Goal: Check status

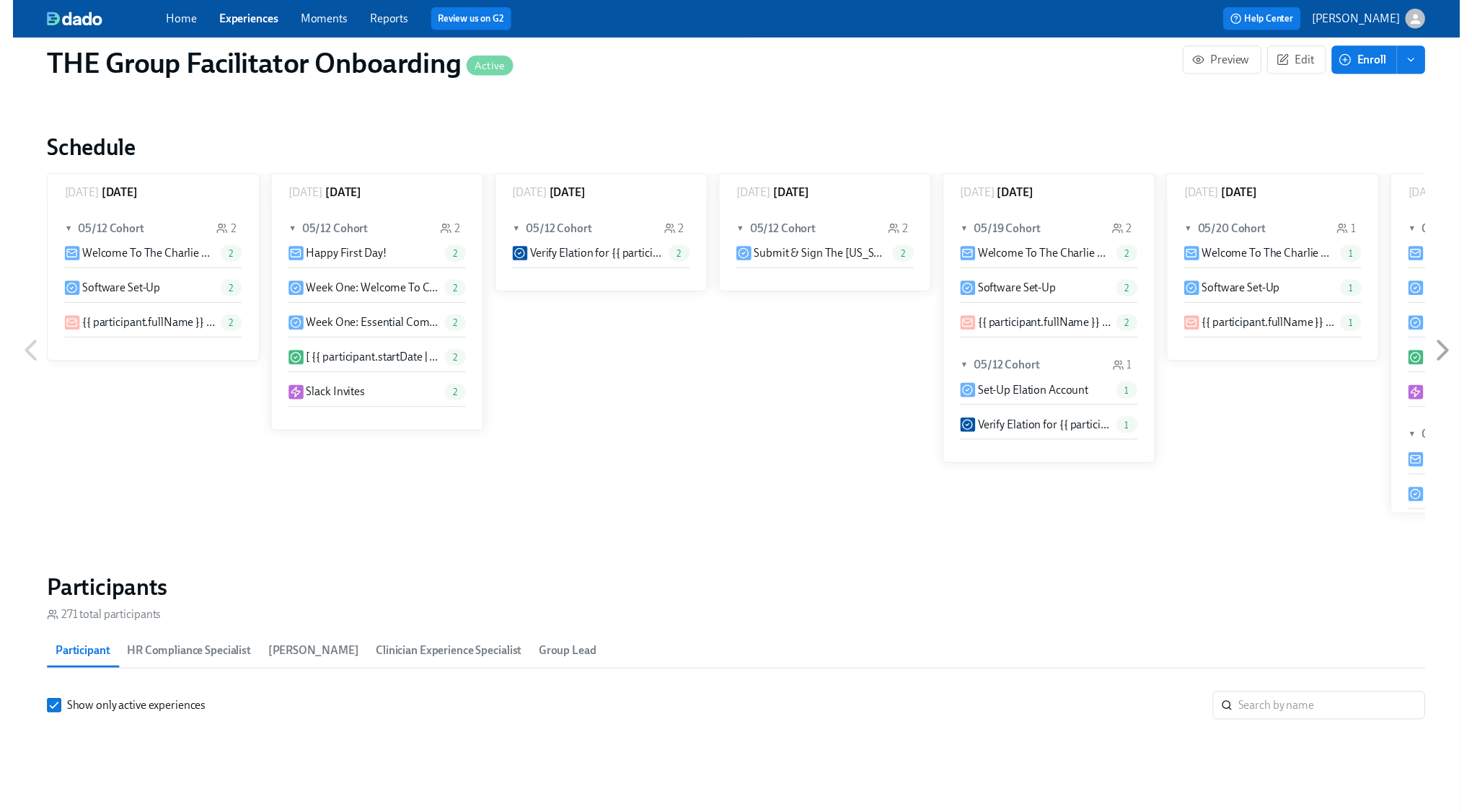
scroll to position [1113, 0]
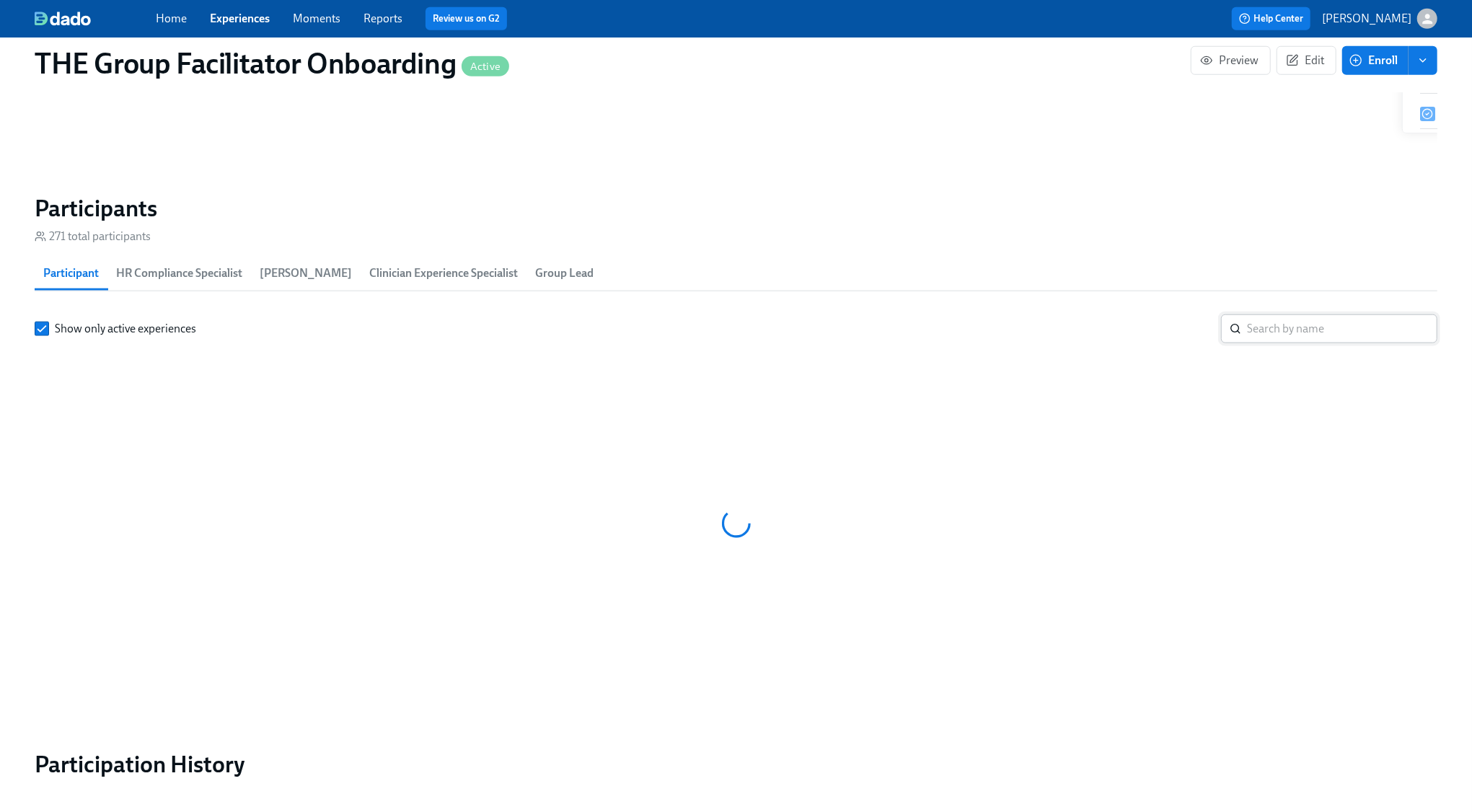
click at [1268, 328] on input "search" at bounding box center [1342, 328] width 190 height 29
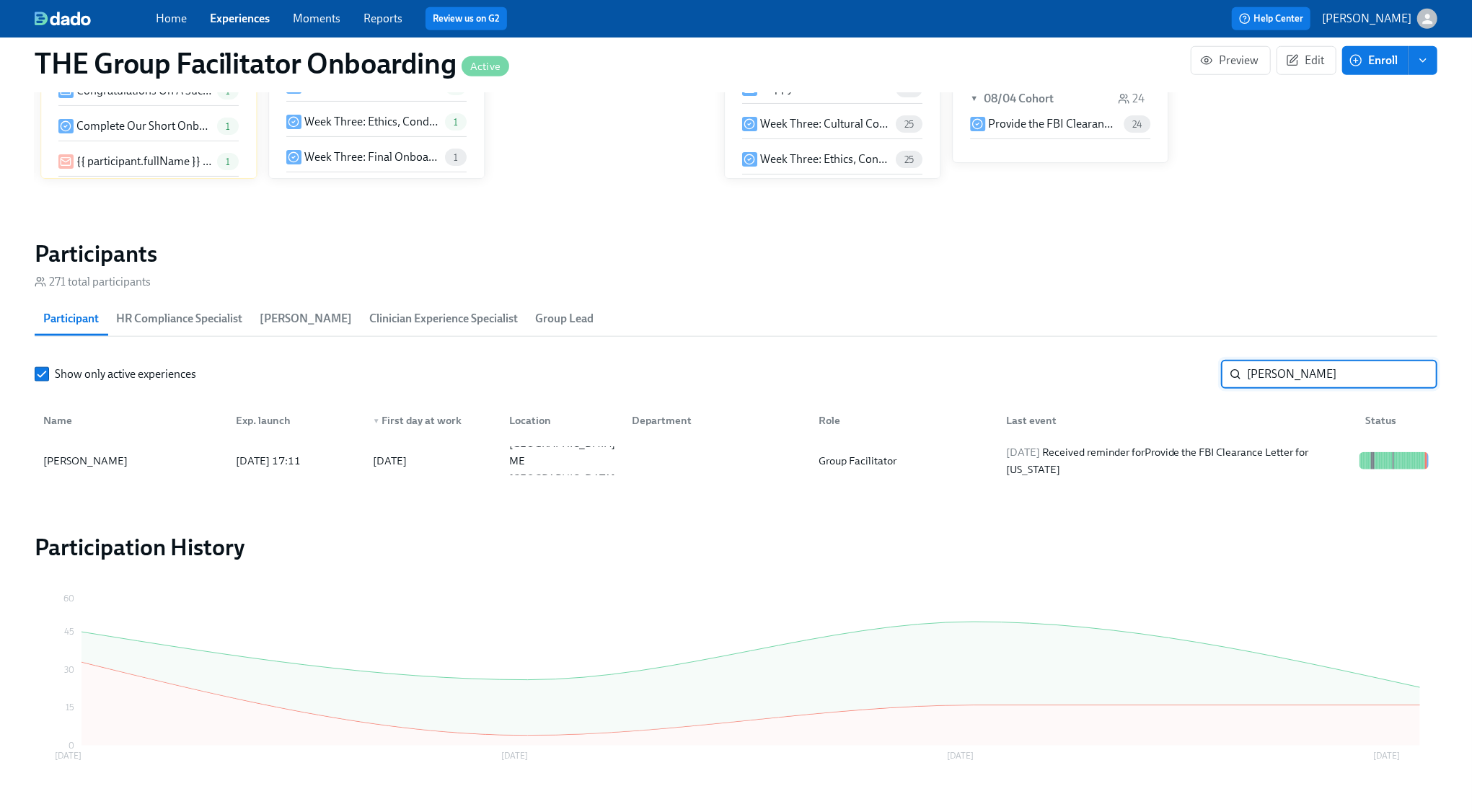
scroll to position [1108, 0]
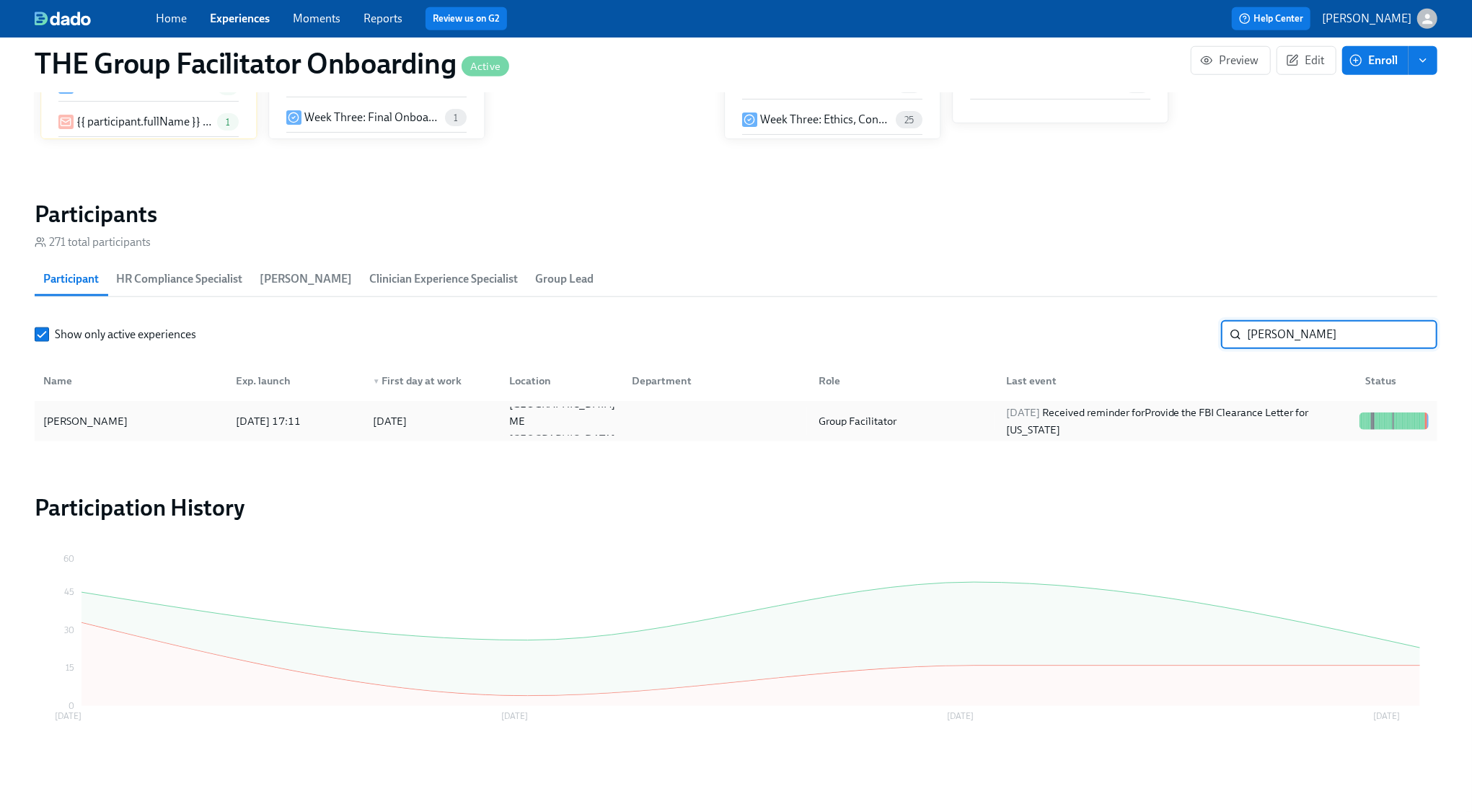
type input "monica s"
click at [1072, 409] on div "2025/08/13 Received reminder for Provide the FBI Clearance Letter for Pennsylva…" at bounding box center [1177, 421] width 354 height 35
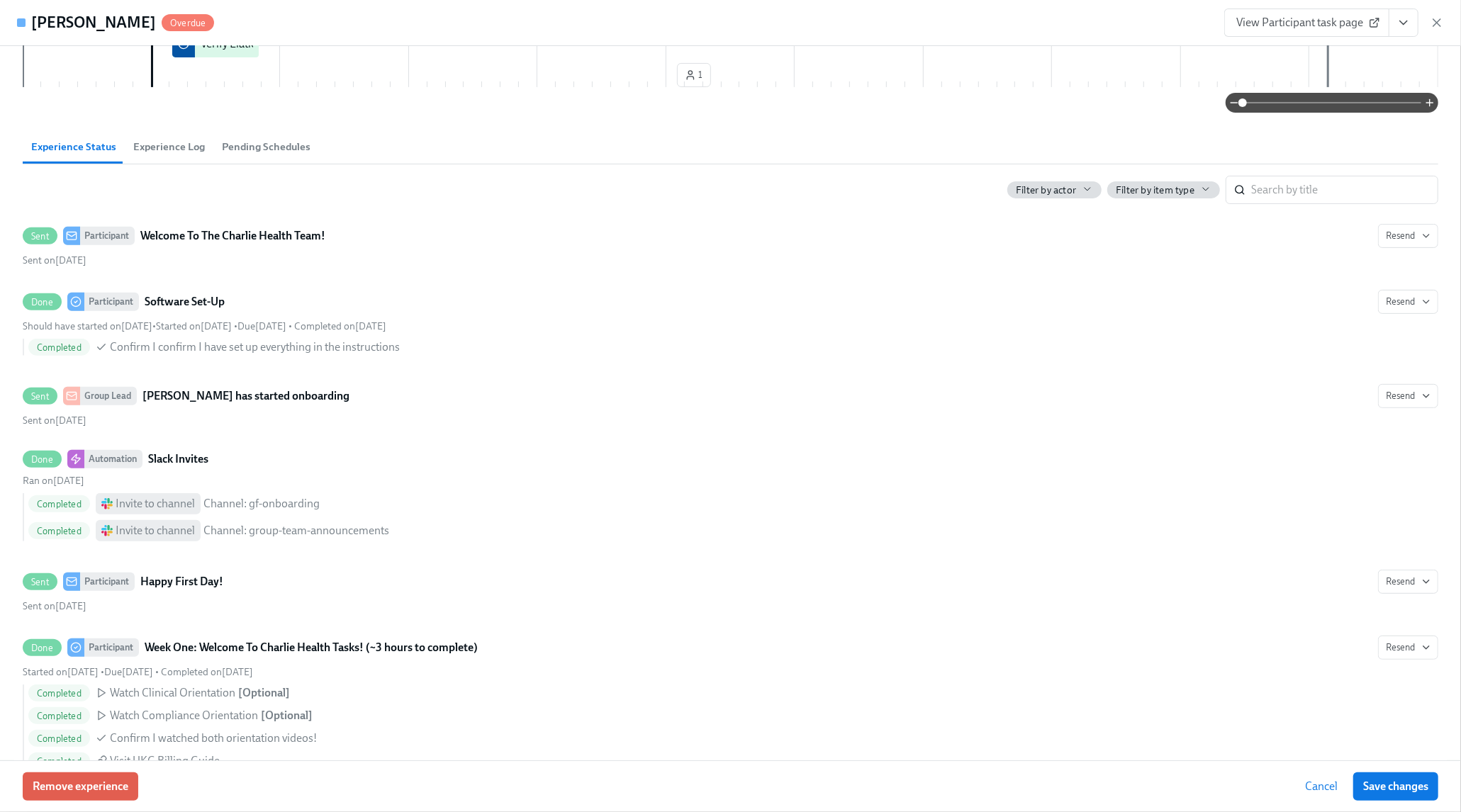
scroll to position [390, 0]
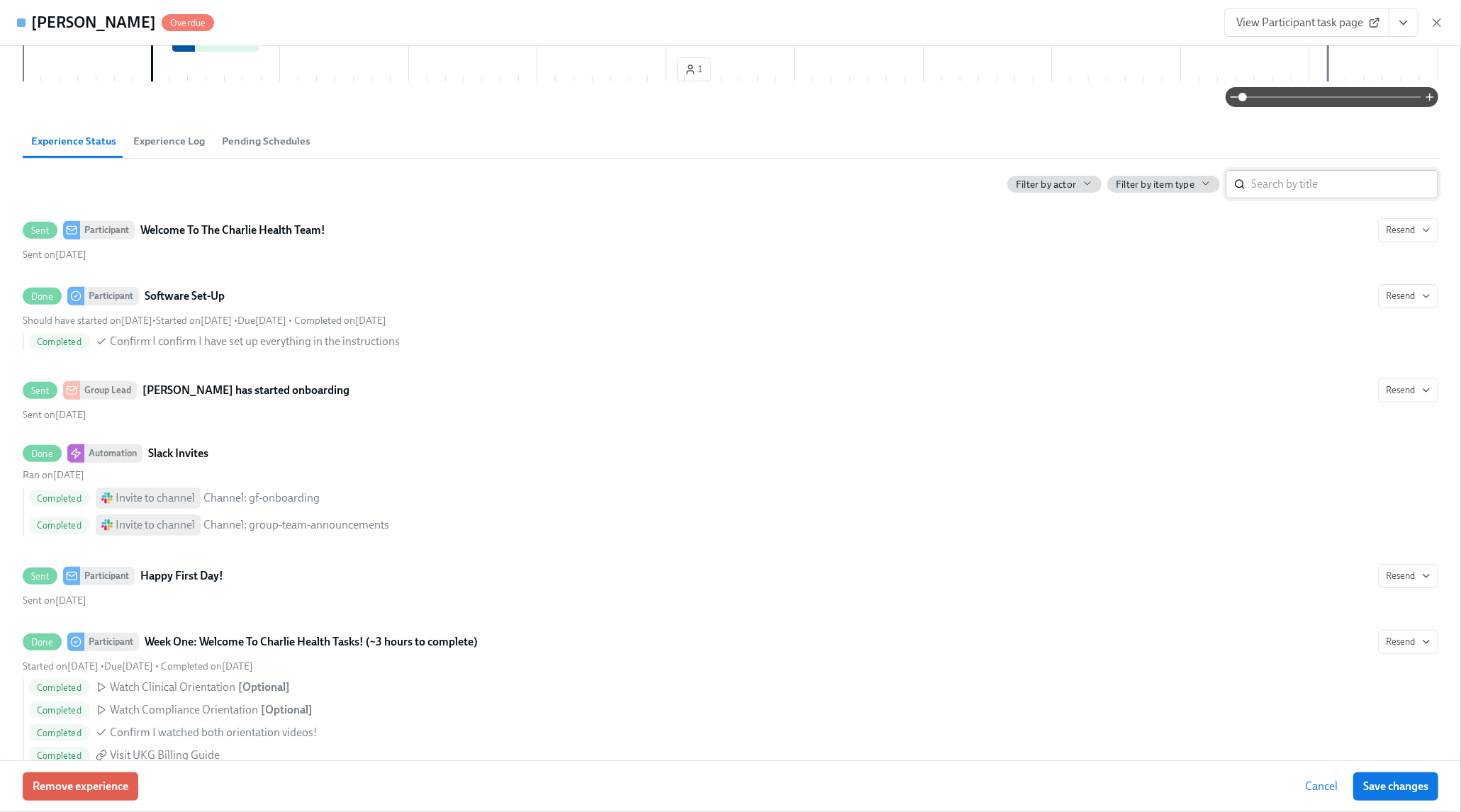
click at [1302, 181] on input "search" at bounding box center [1344, 184] width 187 height 28
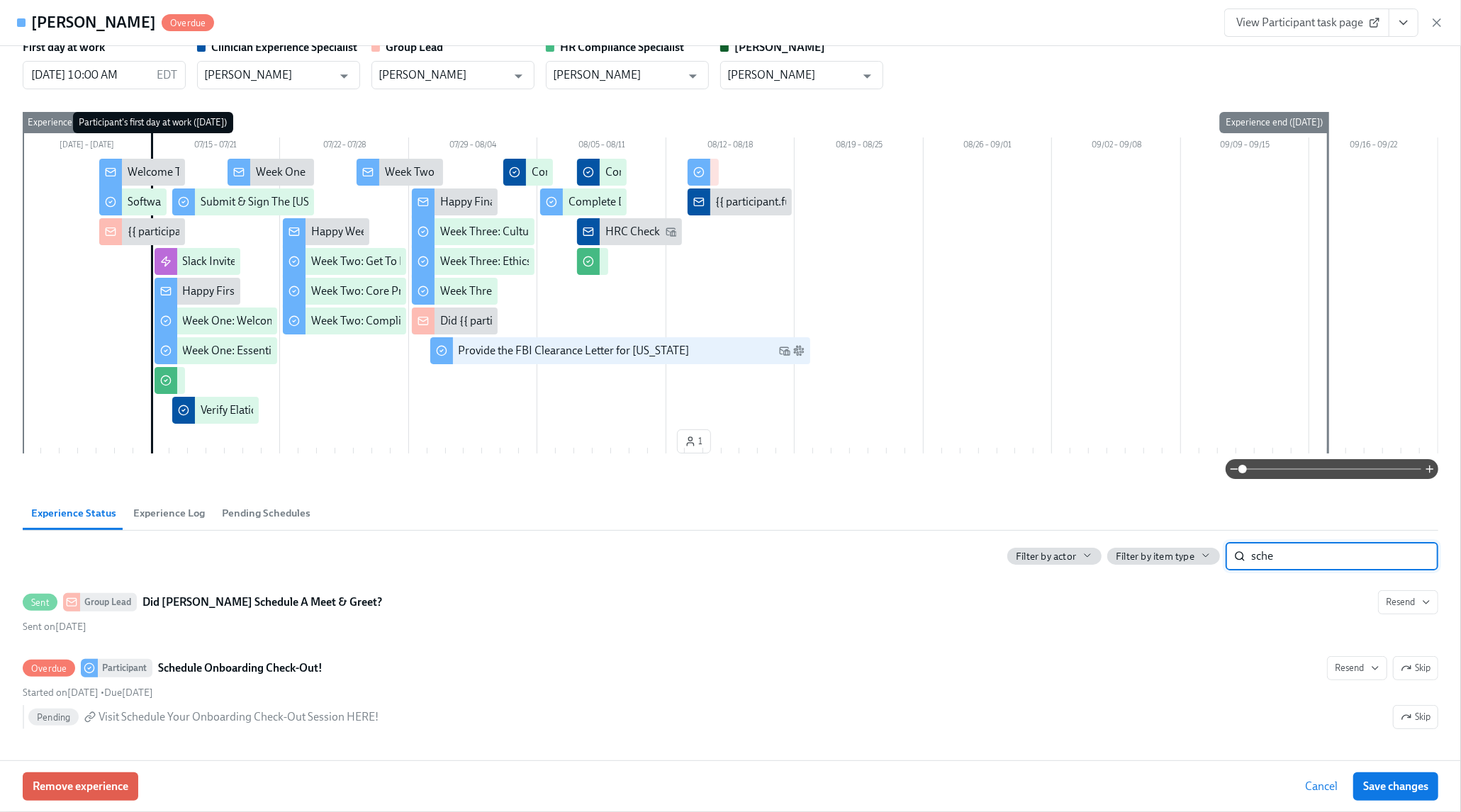
scroll to position [20, 0]
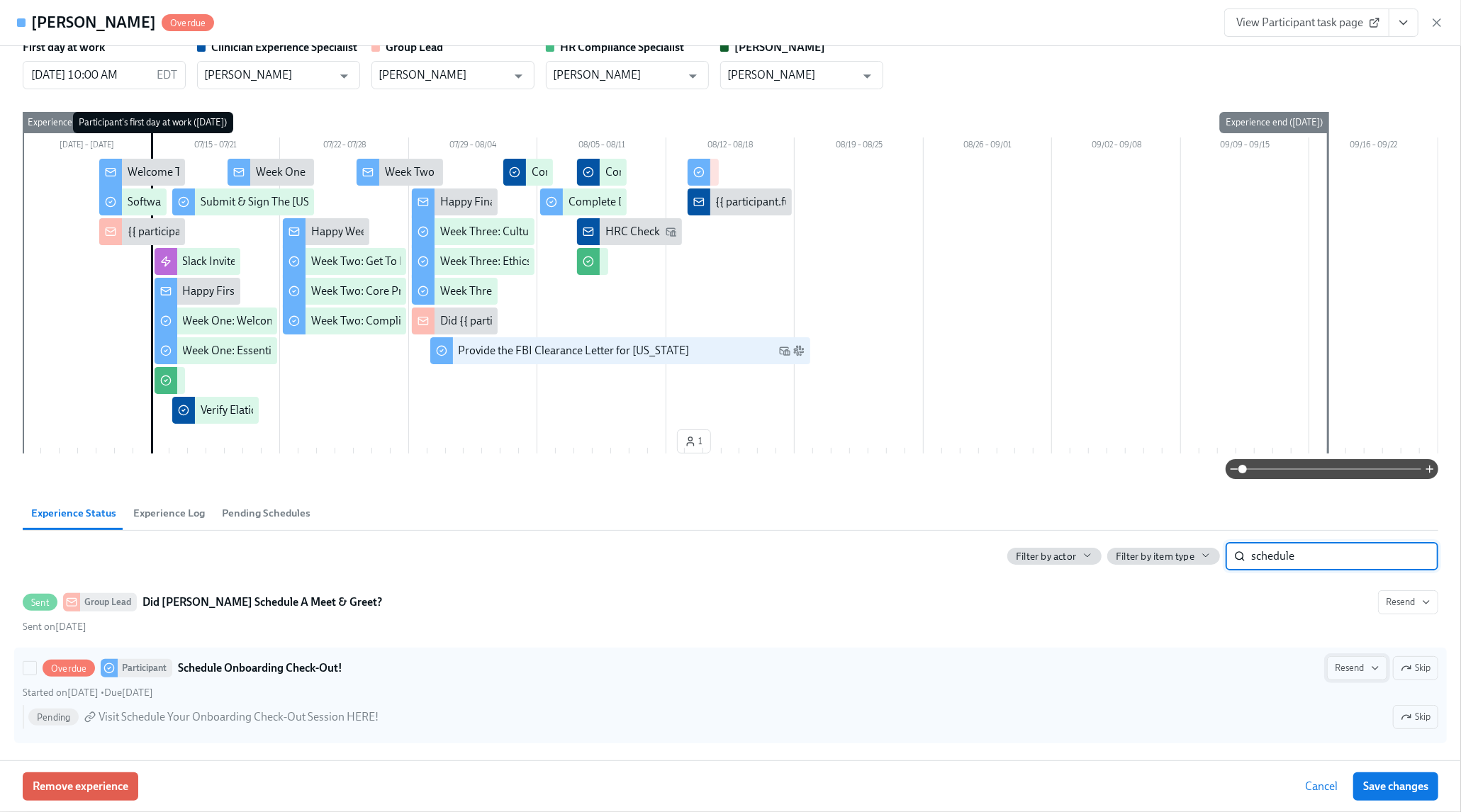
type input "schedule"
click at [1349, 674] on span "Resend" at bounding box center [1357, 668] width 45 height 15
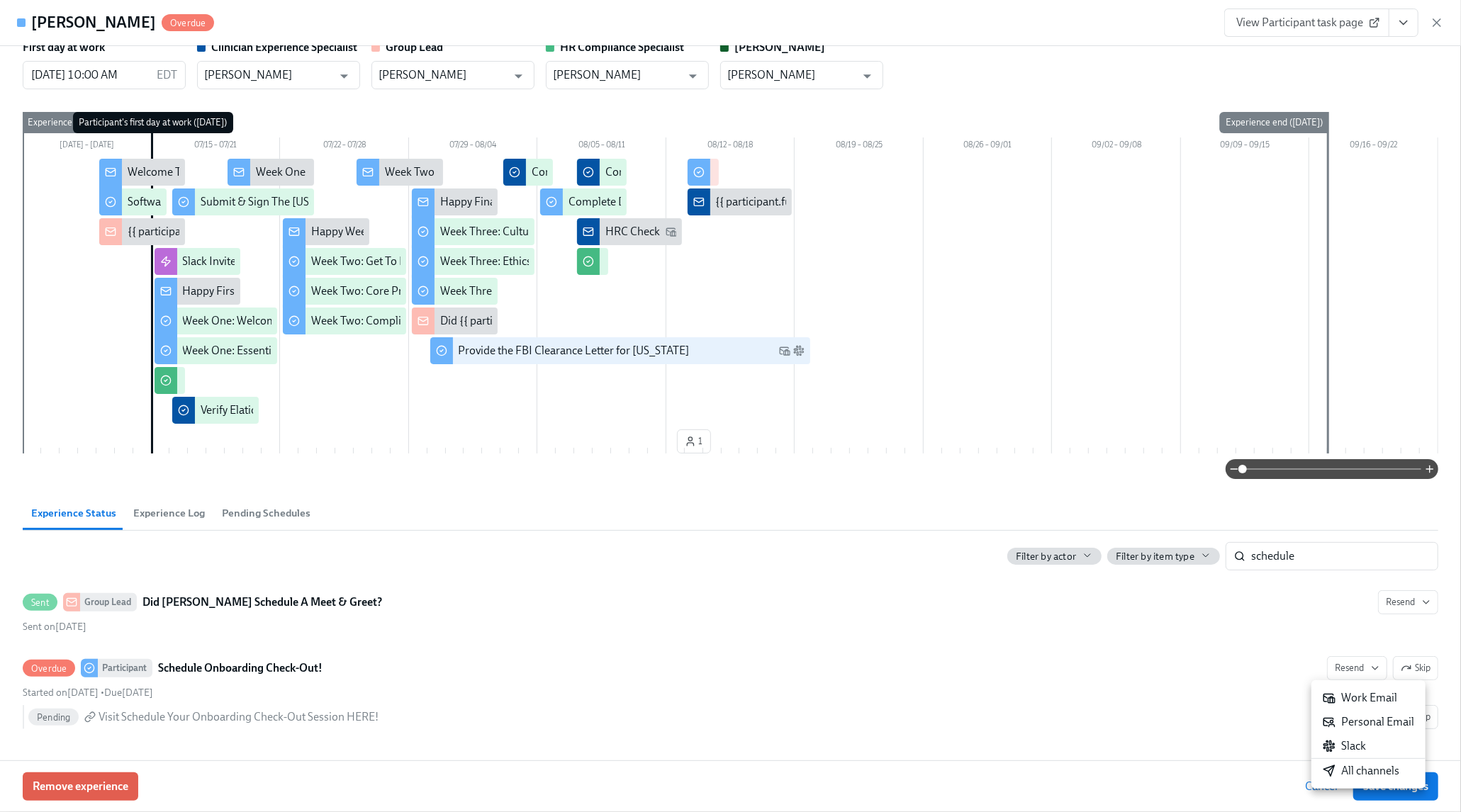
click at [1358, 773] on div "All channels" at bounding box center [1361, 771] width 76 height 15
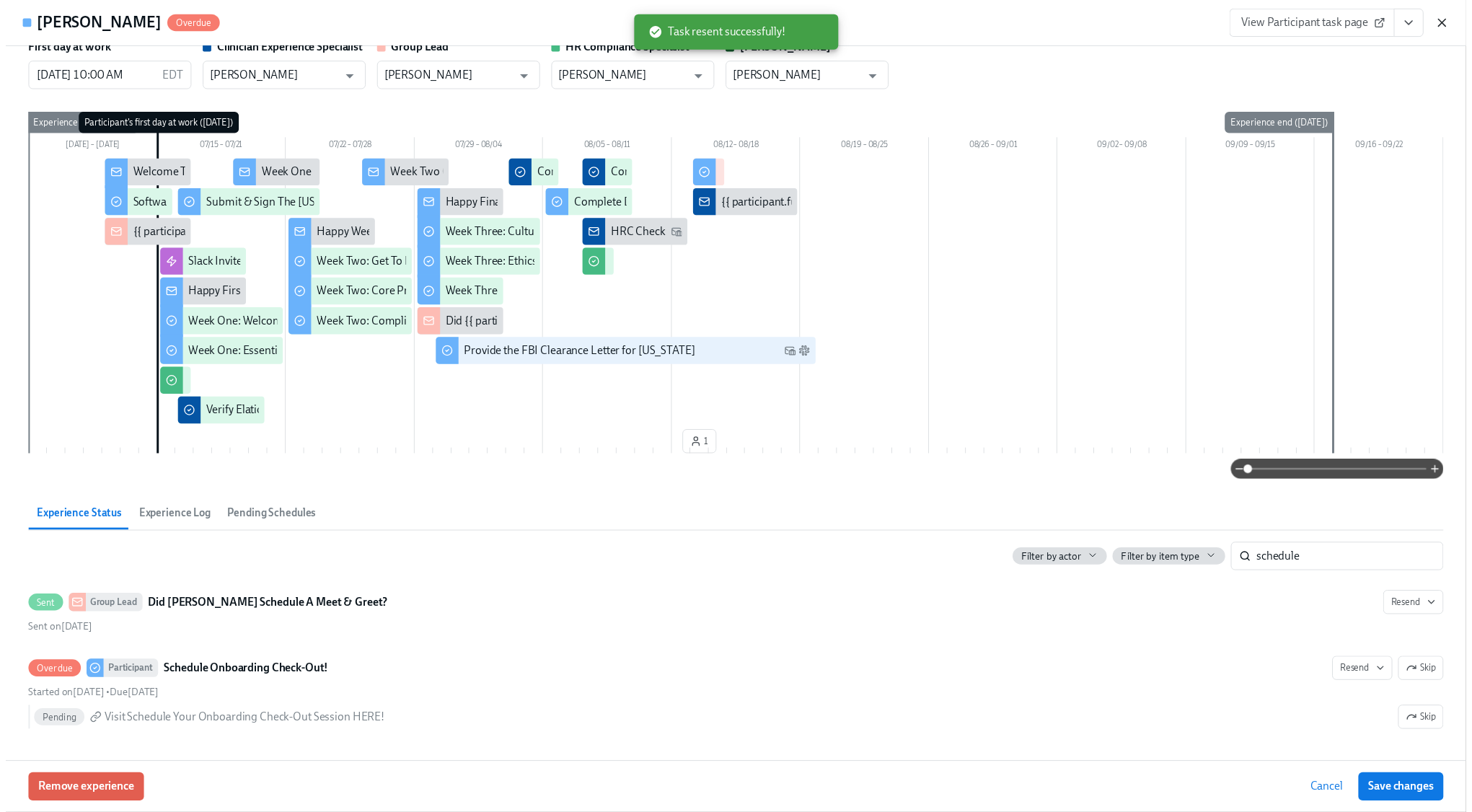
scroll to position [0, 20920]
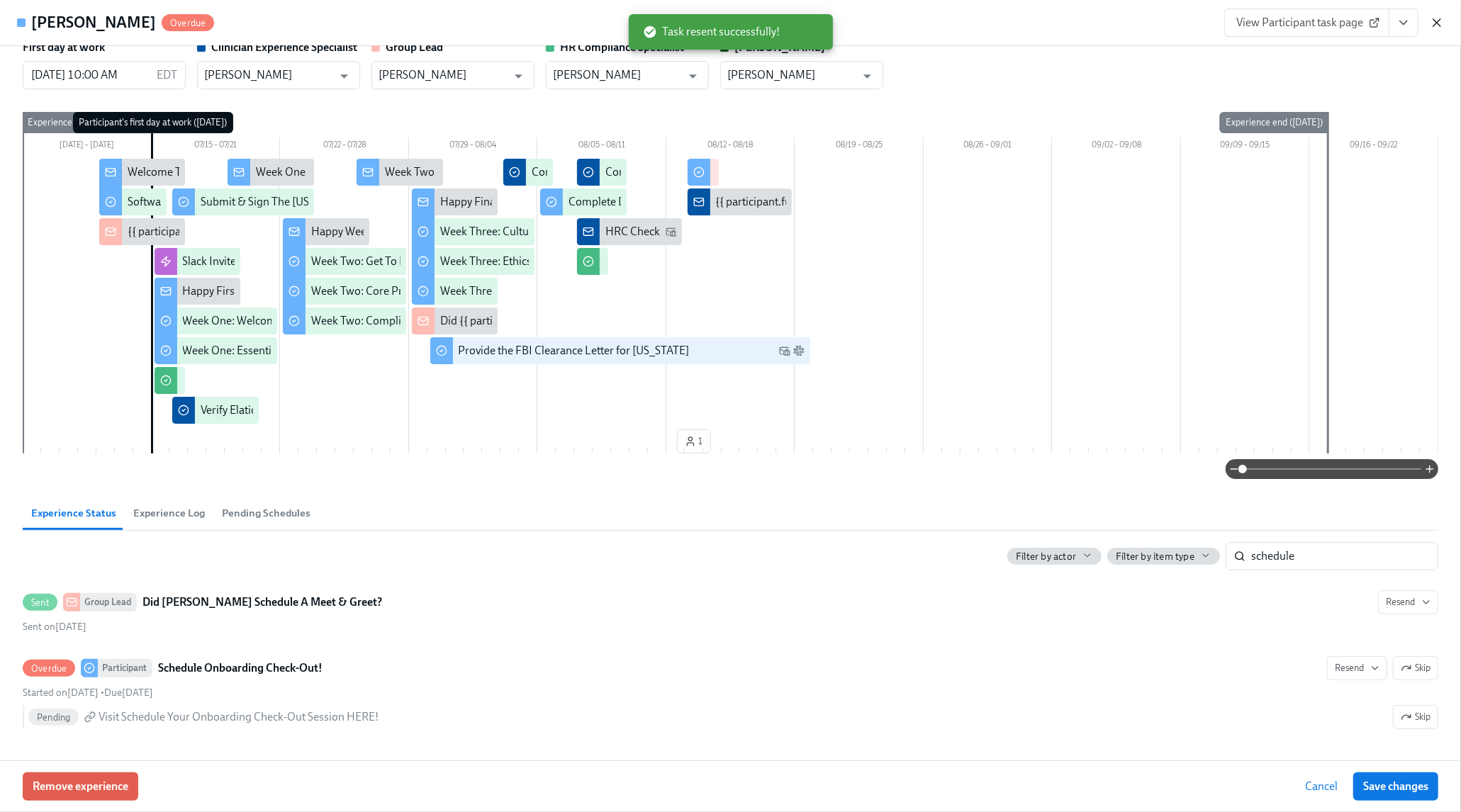
click at [1438, 18] on icon "button" at bounding box center [1436, 22] width 15 height 15
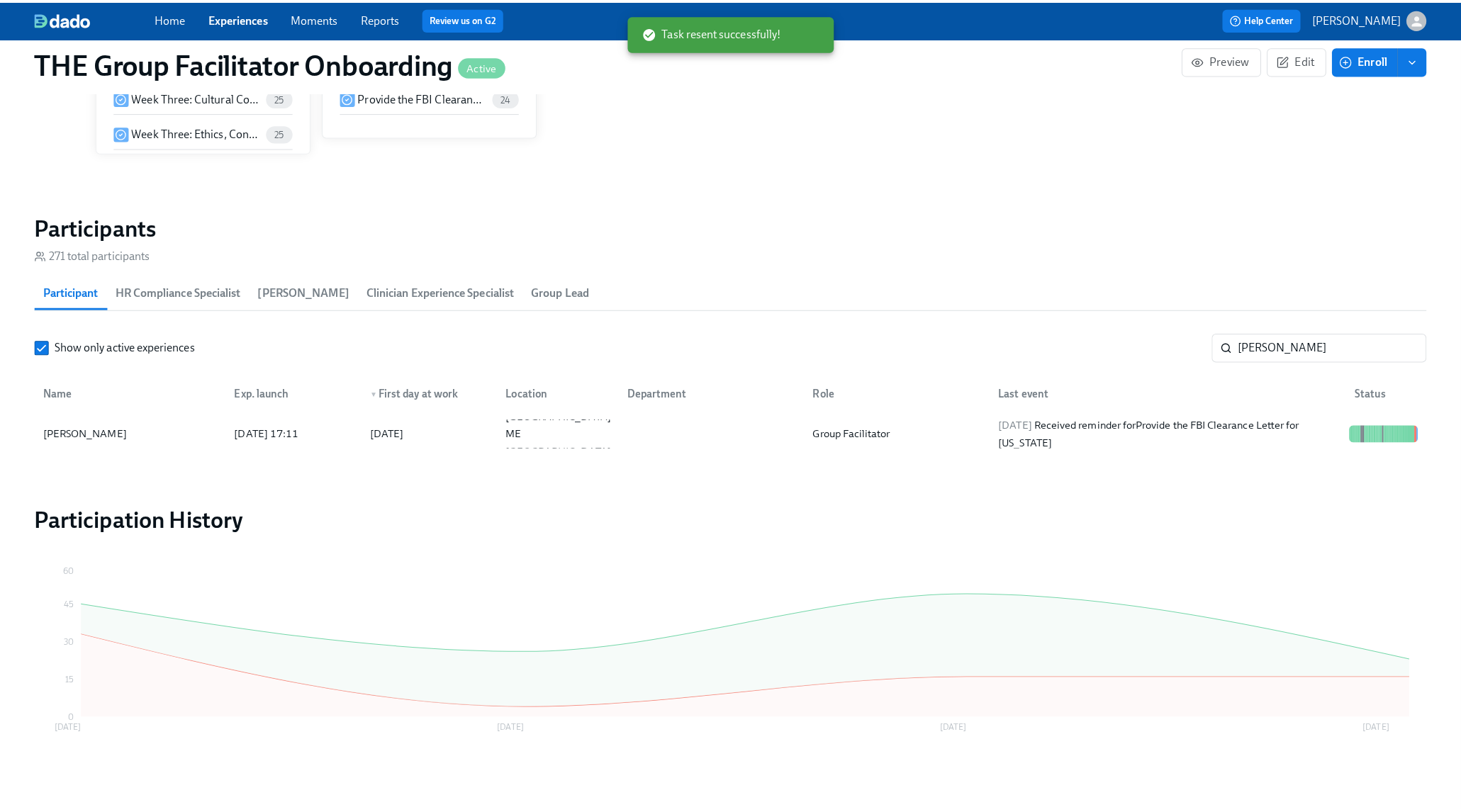
scroll to position [0, 20556]
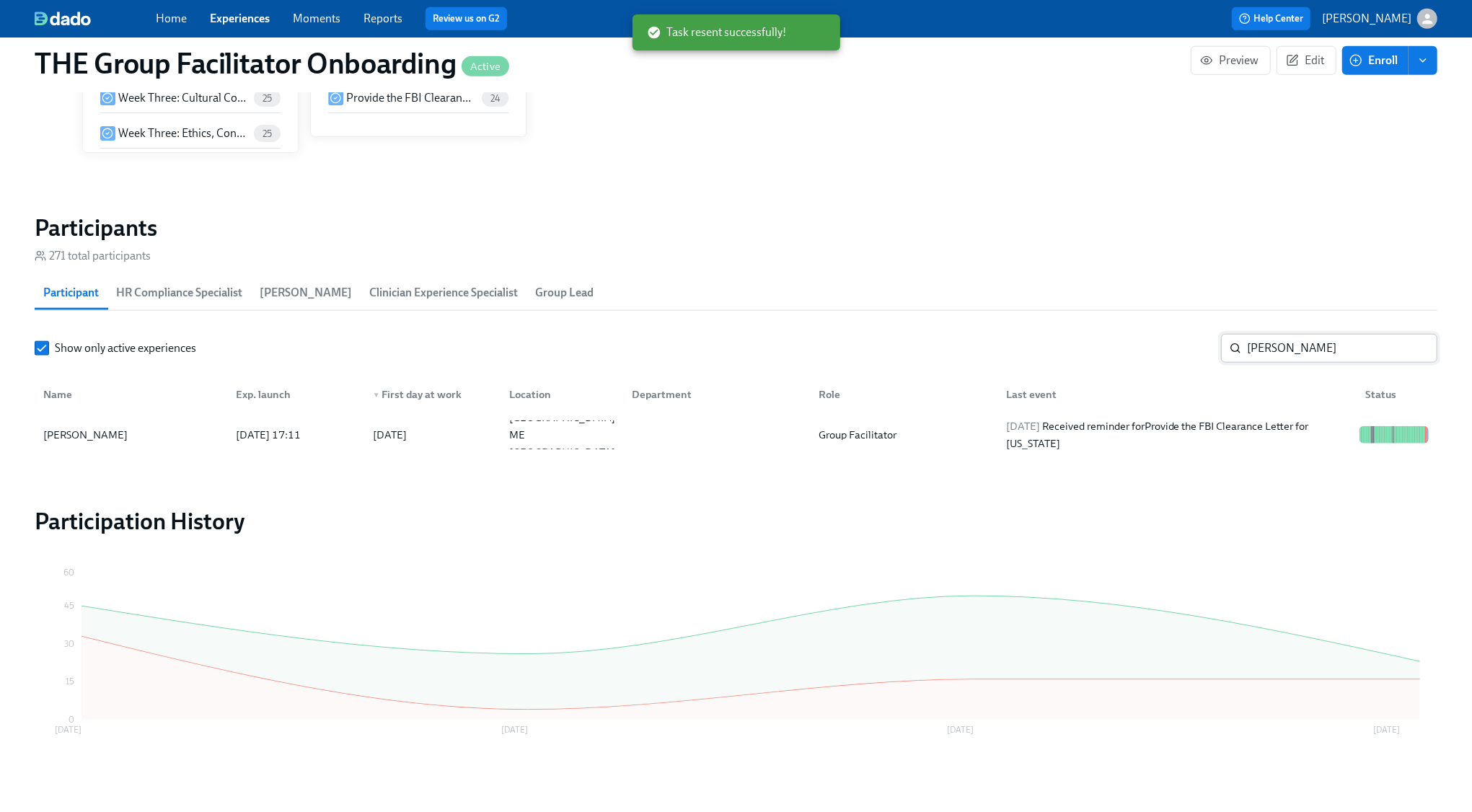
click at [1286, 346] on input "monica s" at bounding box center [1342, 348] width 190 height 29
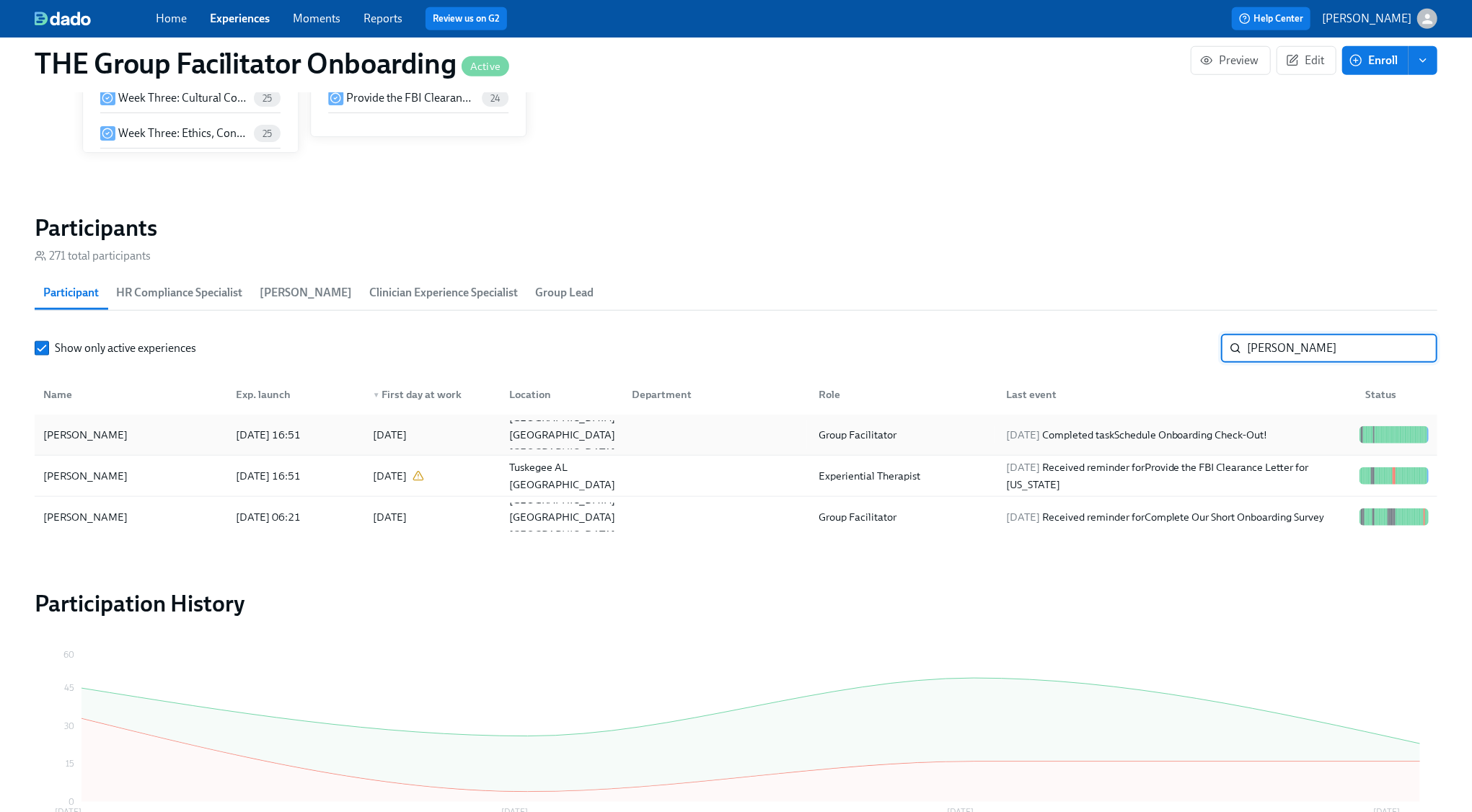
type input "mariah"
click at [1274, 431] on div "2025/08/11 Completed task Schedule Onboarding Check-Out!" at bounding box center [1137, 435] width 273 height 17
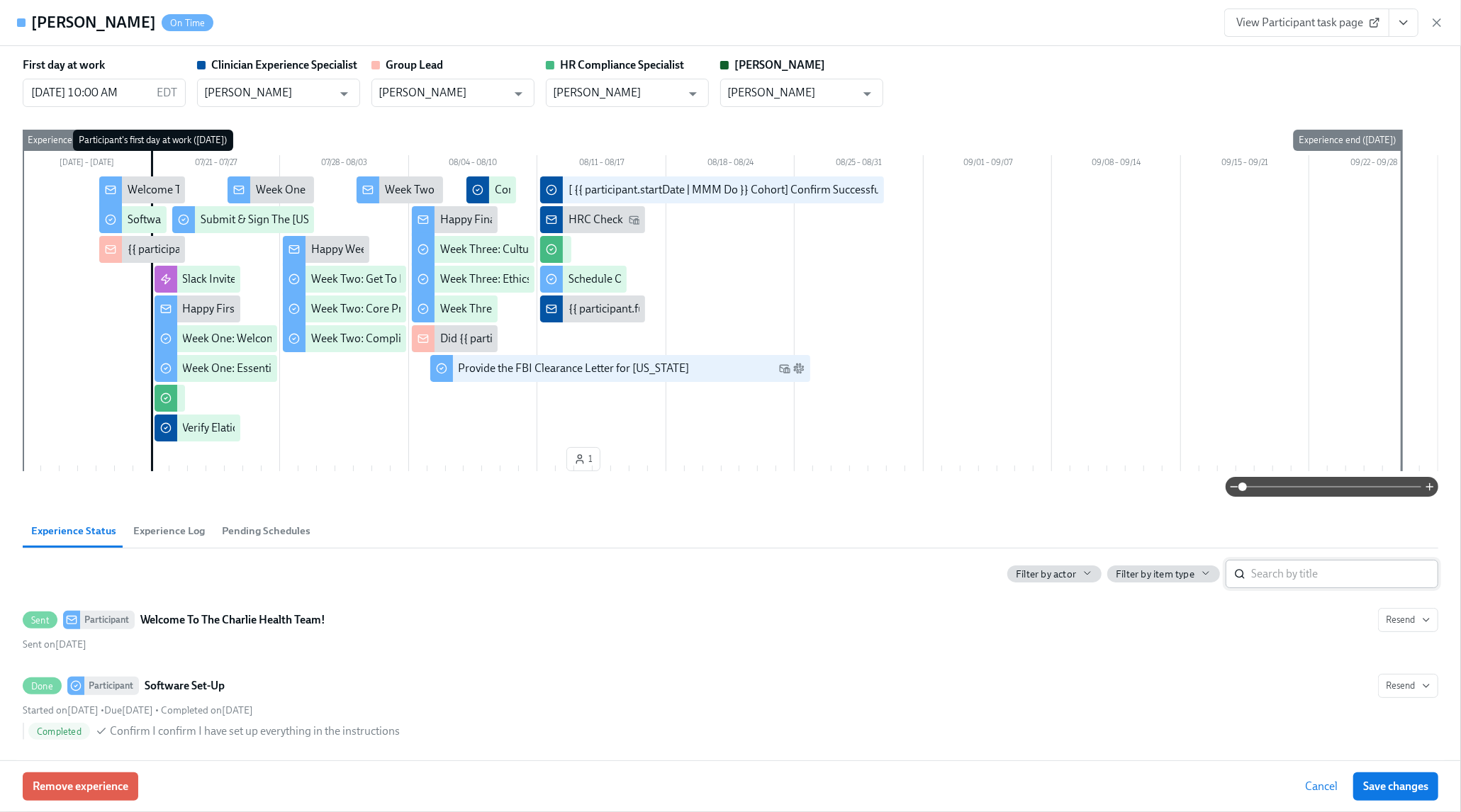
click at [1286, 575] on input "search" at bounding box center [1344, 573] width 187 height 28
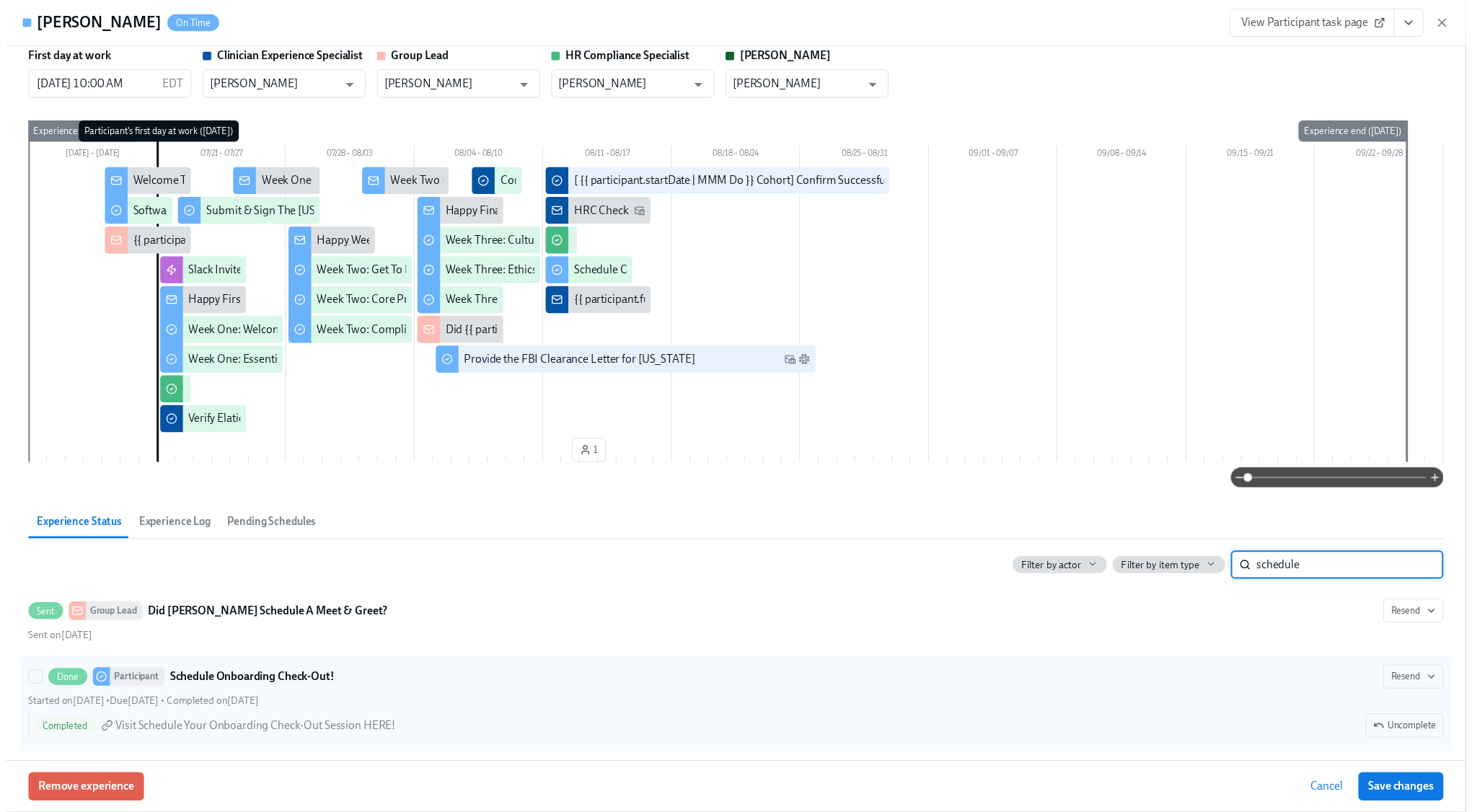
scroll to position [20, 0]
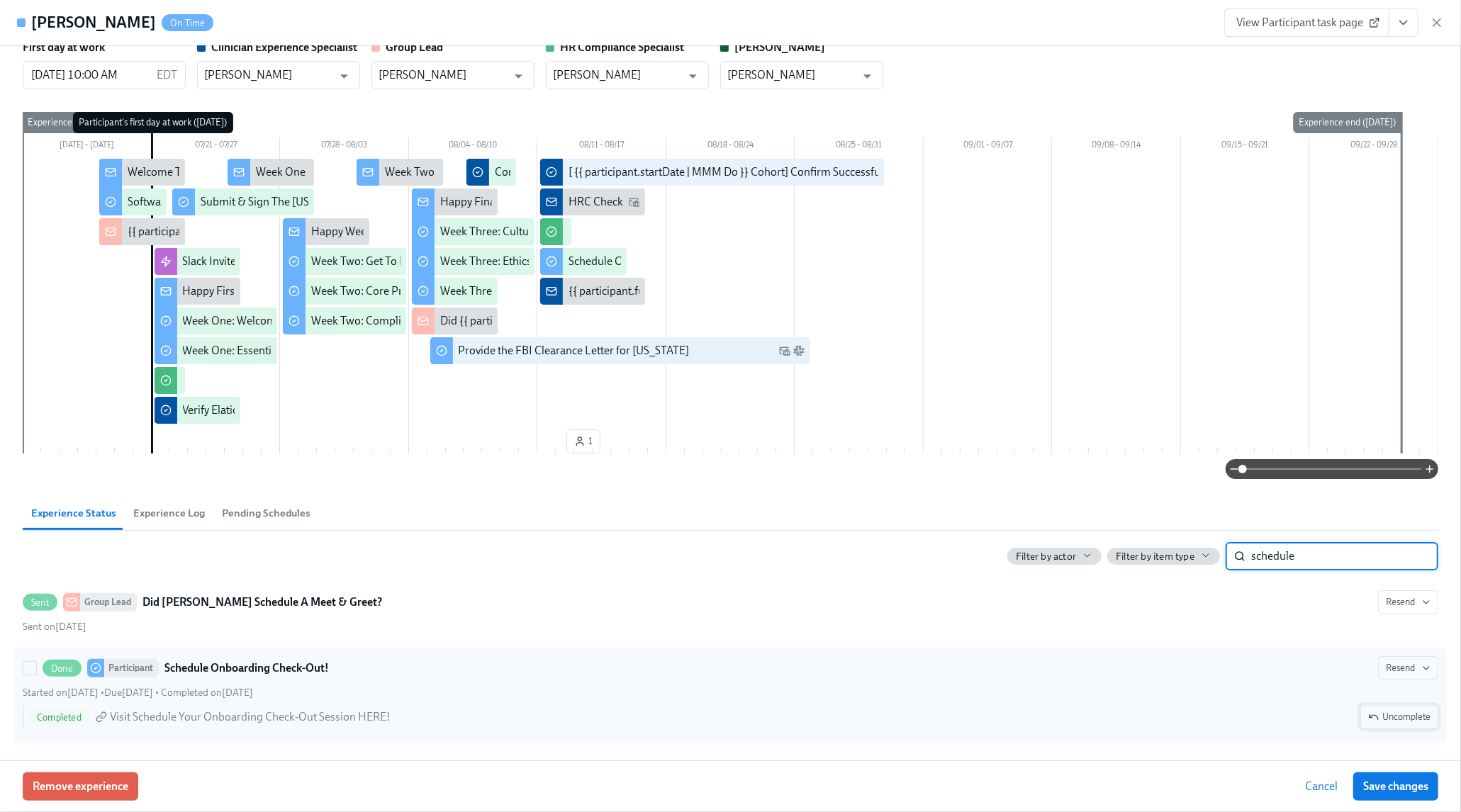
type input "schedule"
click at [1374, 718] on span "Uncomplete" at bounding box center [1398, 717] width 63 height 15
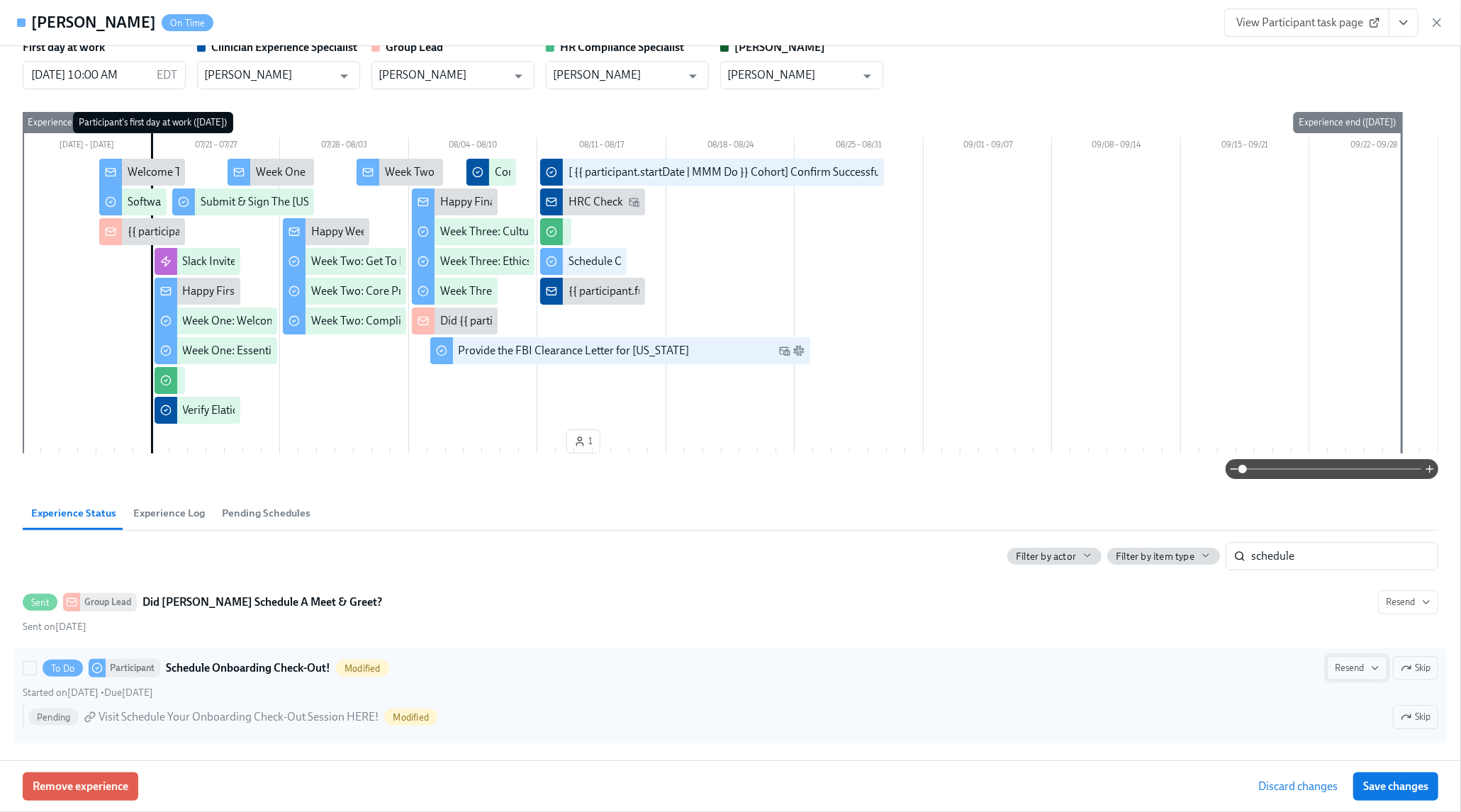
click at [1337, 663] on span "Resend" at bounding box center [1357, 668] width 45 height 15
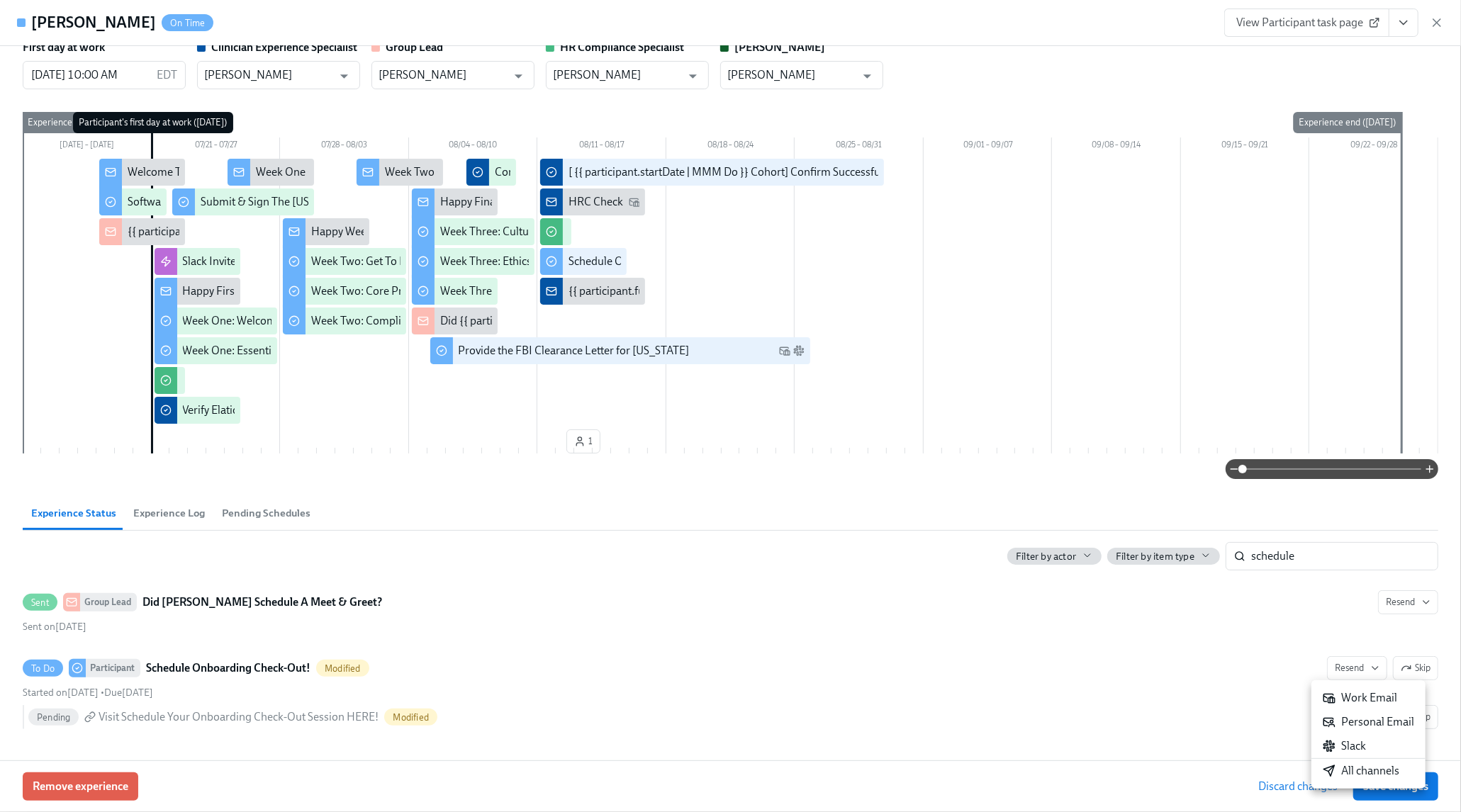
click at [1354, 767] on div "All channels" at bounding box center [1361, 771] width 76 height 15
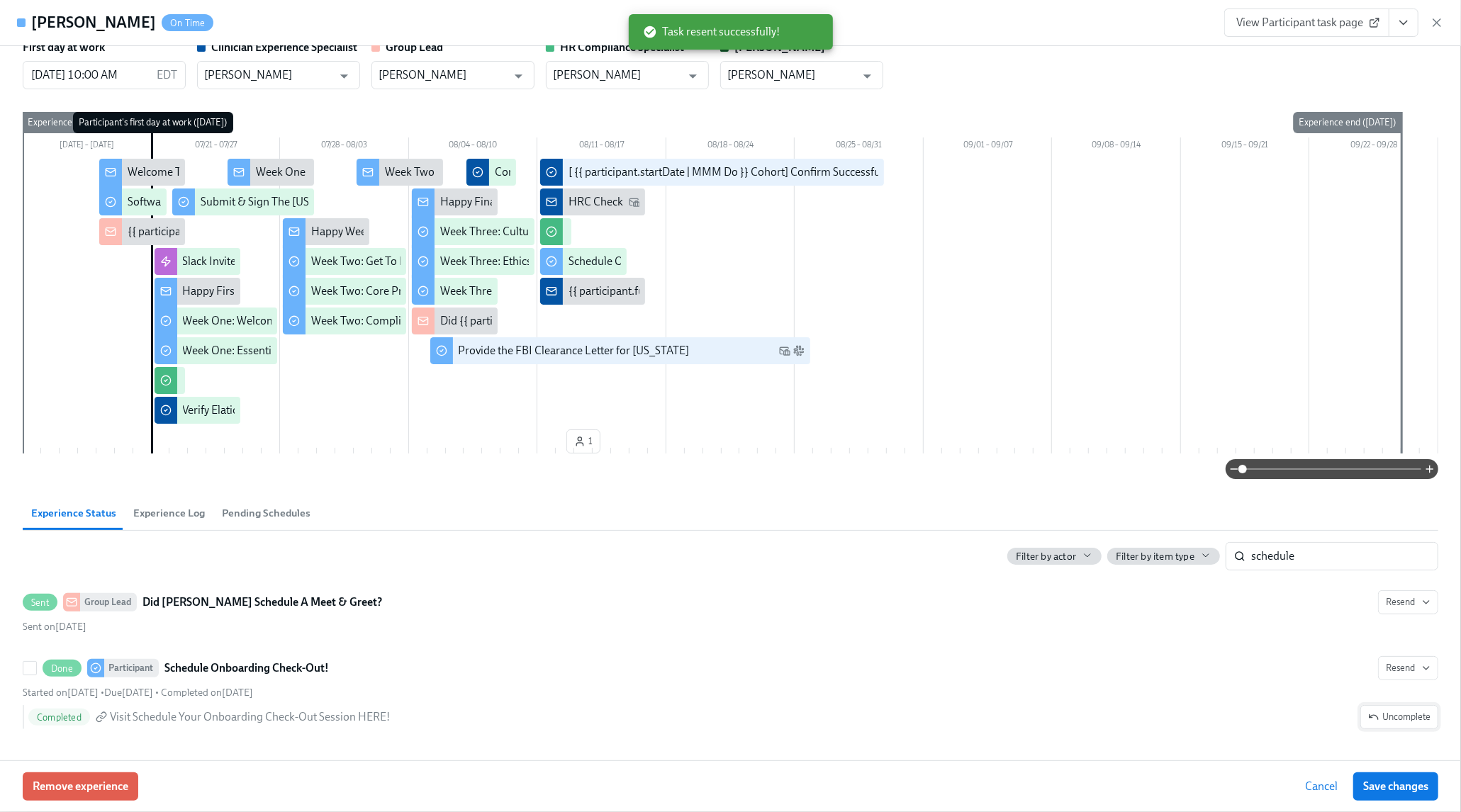
click at [1383, 718] on span "Uncomplete" at bounding box center [1398, 717] width 63 height 15
click at [1363, 786] on span "Save changes" at bounding box center [1396, 786] width 65 height 15
click at [1435, 21] on icon "button" at bounding box center [1436, 22] width 7 height 7
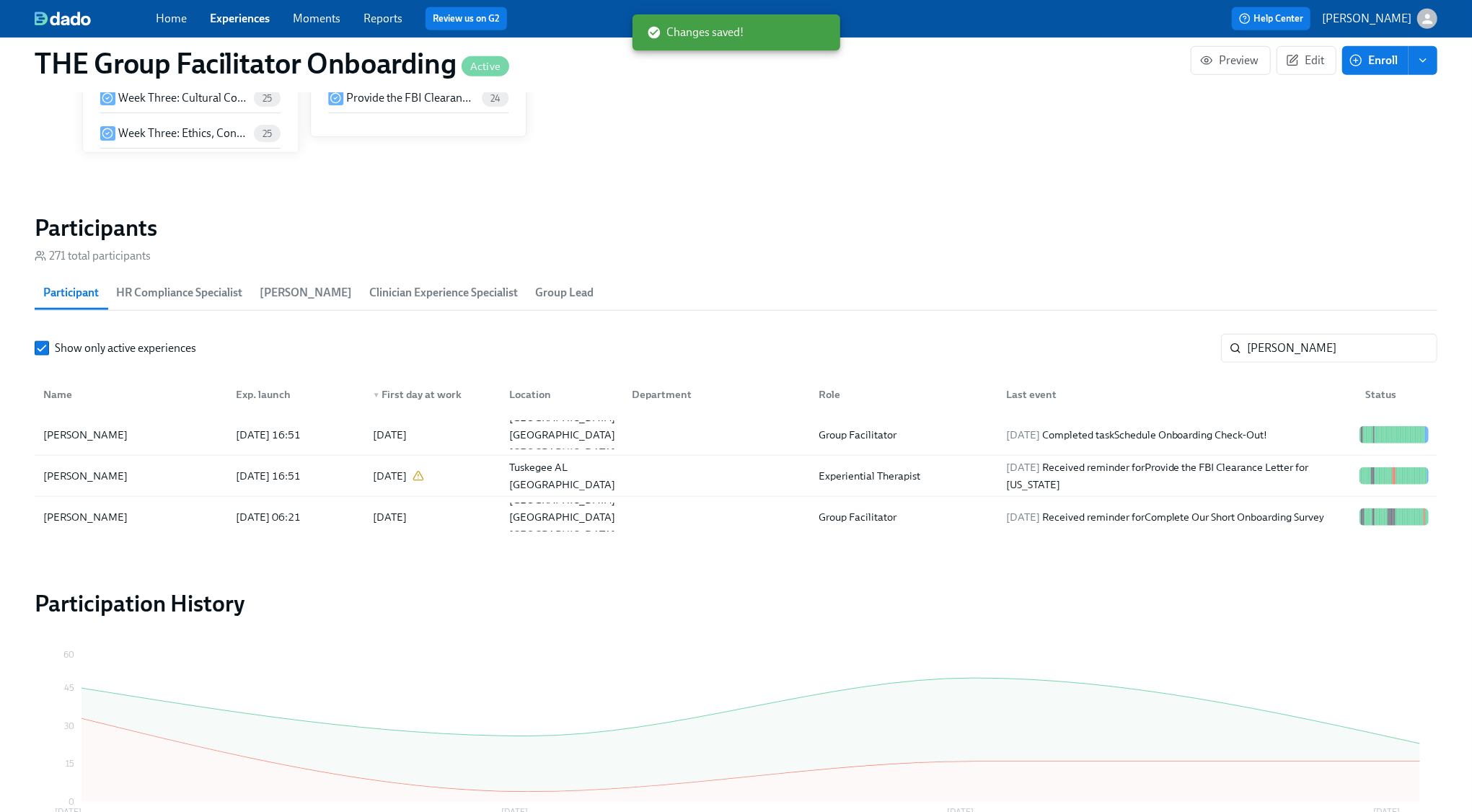
scroll to position [0, 20906]
